Goal: Complete application form

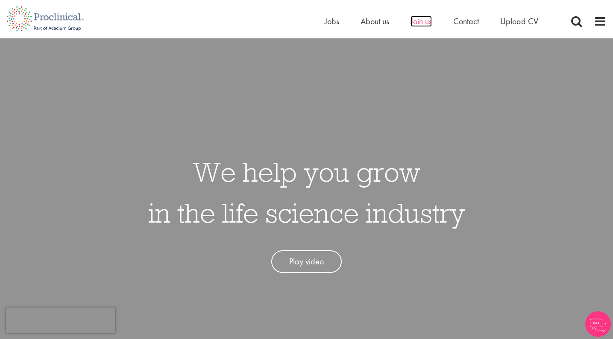
click at [418, 22] on span "Join us" at bounding box center [420, 21] width 21 height 11
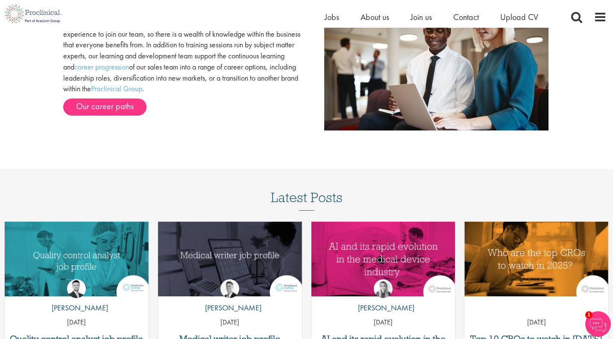
scroll to position [973, 0]
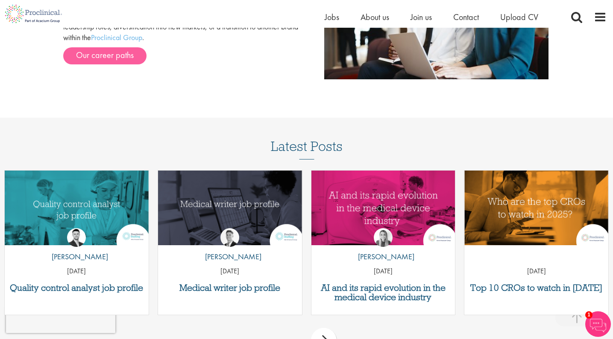
click at [102, 55] on link "Our career paths" at bounding box center [104, 55] width 83 height 17
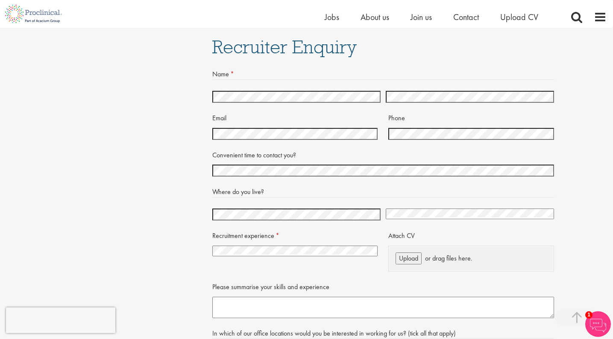
scroll to position [1775, 0]
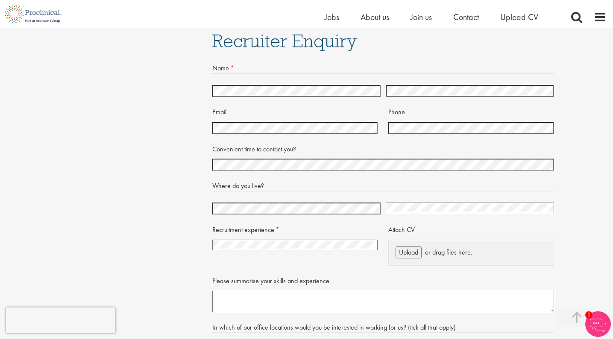
select select "[GEOGRAPHIC_DATA]"
select select "I have no previous experience working in recruitment"
click at [403, 248] on span "Upload" at bounding box center [408, 252] width 19 height 9
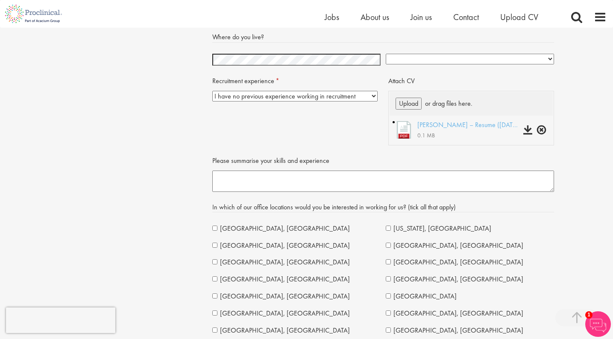
scroll to position [1925, 0]
click at [274, 175] on textarea "Please summarise your skills and experience" at bounding box center [383, 180] width 342 height 21
paste textarea "Having worked in clinical and basic science research, both in wet lab and clini…"
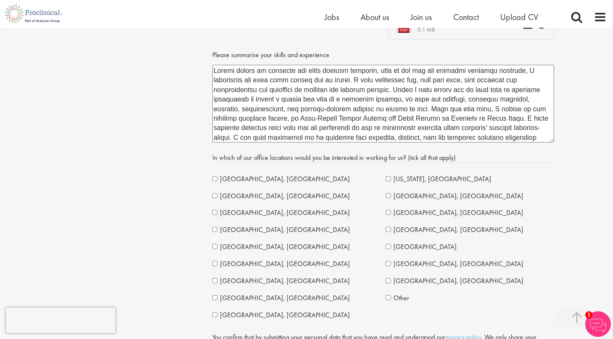
scroll to position [2032, 0]
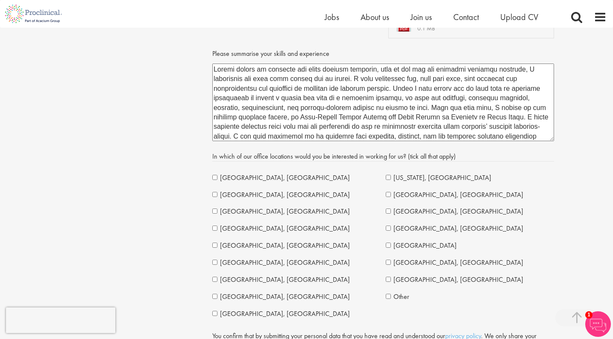
type textarea "Having worked in clinical and basic science research, both in wet lab and clini…"
click at [395, 173] on span "New York, USA" at bounding box center [442, 177] width 98 height 9
click at [399, 258] on span "Sydney, Australia" at bounding box center [458, 262] width 130 height 9
click at [244, 173] on span "London, UK" at bounding box center [285, 177] width 130 height 9
click at [241, 225] on span "Boston, USA" at bounding box center [285, 228] width 130 height 9
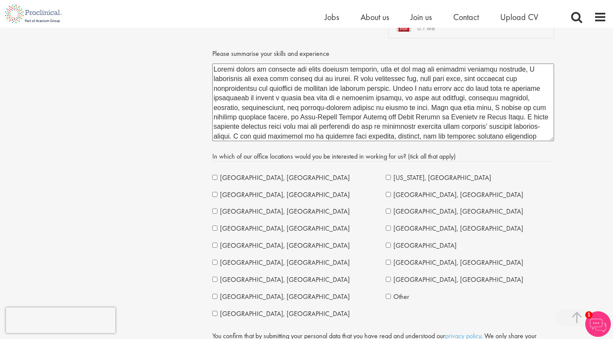
click at [243, 241] on span "Cambridge, UK" at bounding box center [285, 245] width 130 height 9
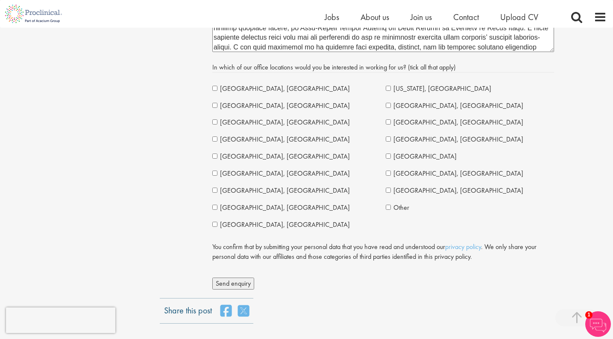
scroll to position [2120, 0]
click at [230, 187] on span "Los Angeles, USA" at bounding box center [285, 191] width 130 height 9
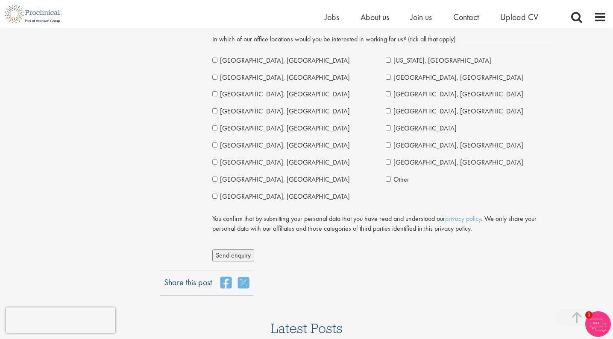
scroll to position [2162, 0]
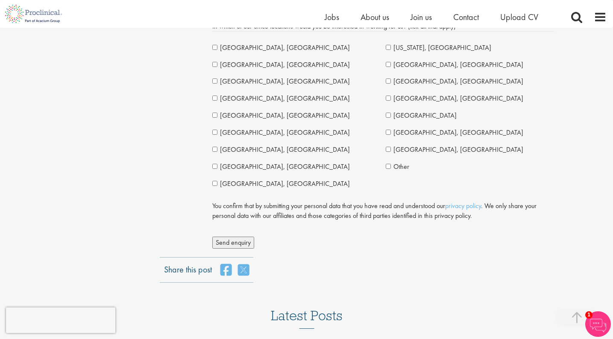
click at [244, 238] on span "Send enquiry" at bounding box center [233, 242] width 35 height 9
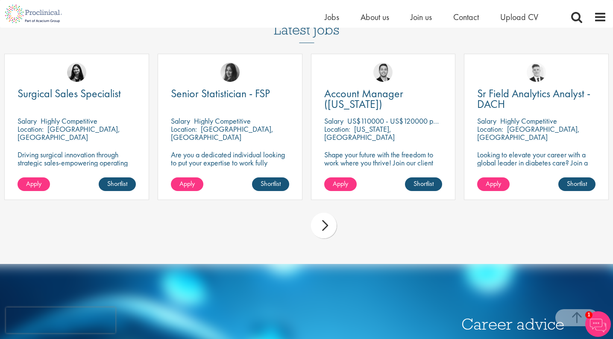
scroll to position [1643, 0]
